Goal: Information Seeking & Learning: Find specific fact

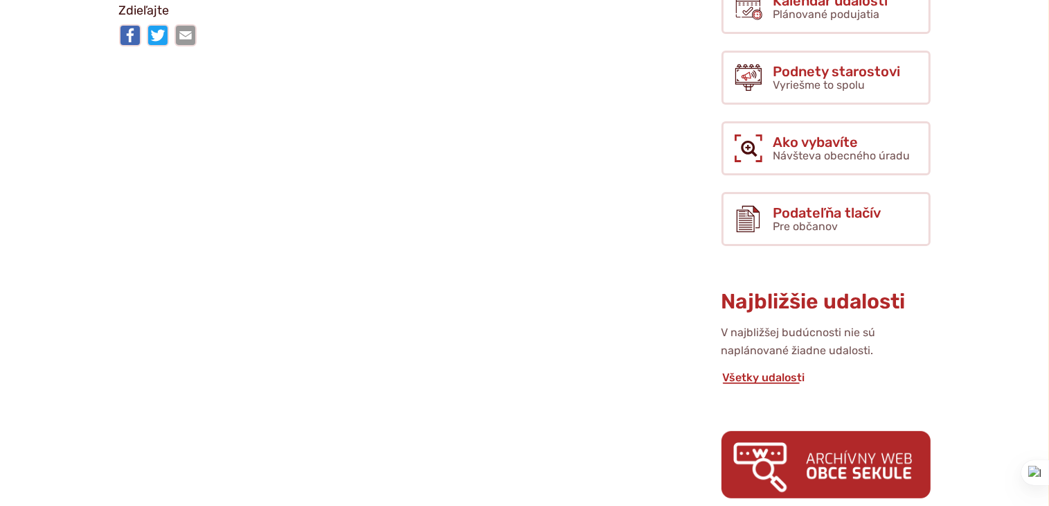
scroll to position [388, 0]
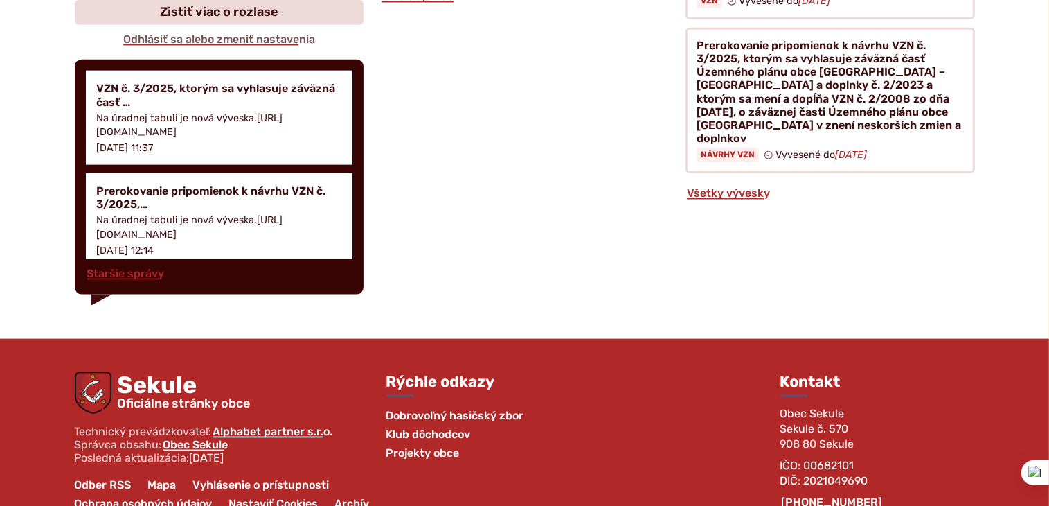
scroll to position [1718, 0]
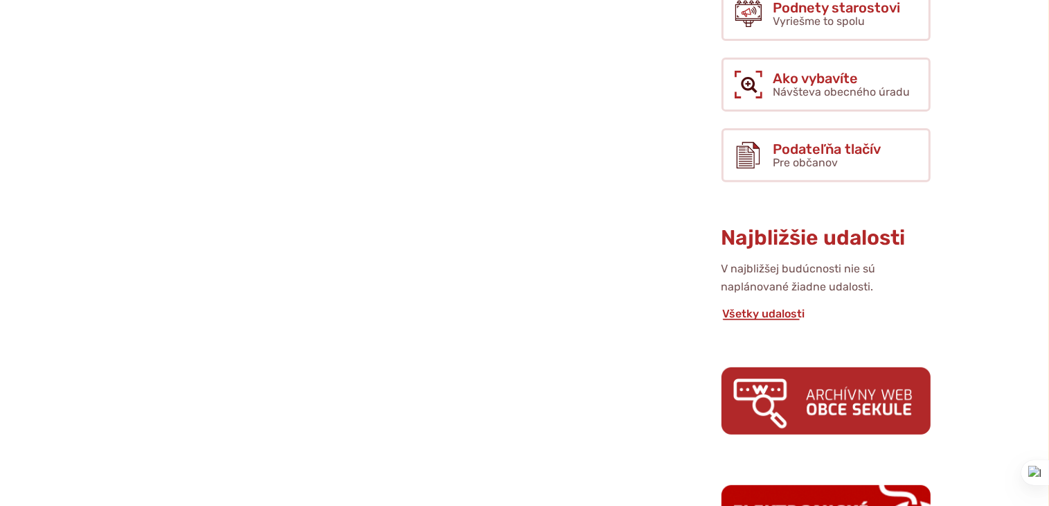
scroll to position [526, 0]
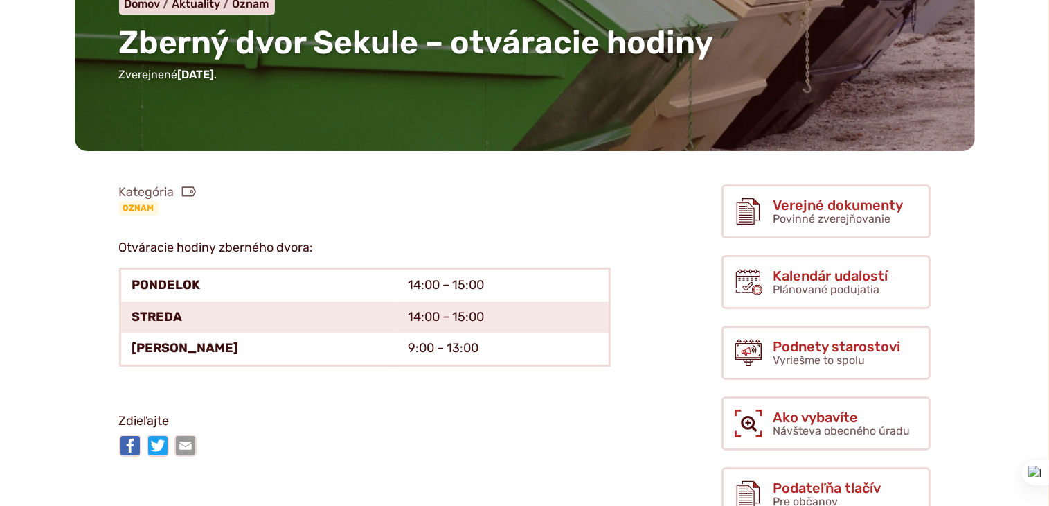
scroll to position [277, 0]
